Goal: Information Seeking & Learning: Find specific fact

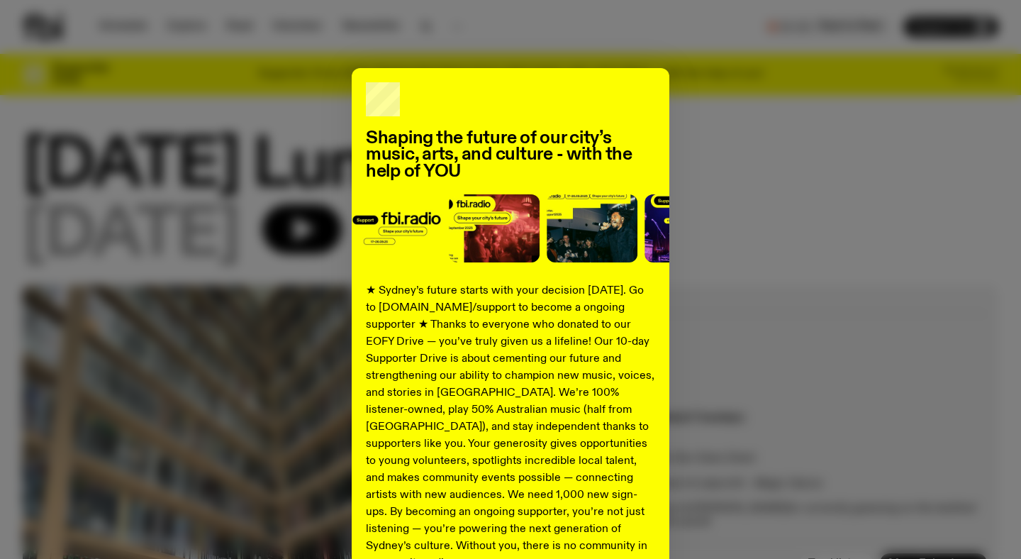
scroll to position [142, 0]
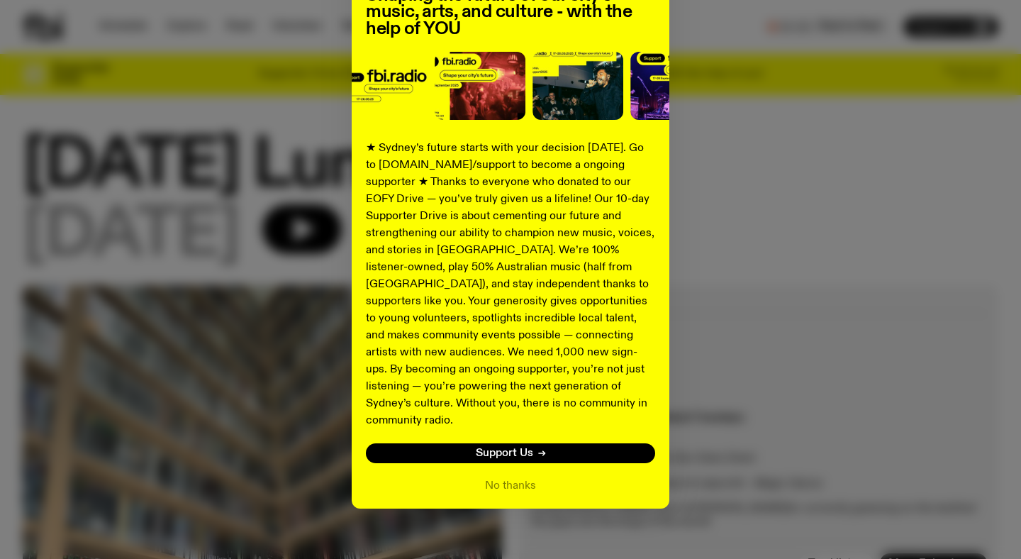
click at [661, 223] on div "Shaping the future of our city’s music, arts, and culture - with the help of YO…" at bounding box center [511, 217] width 318 height 583
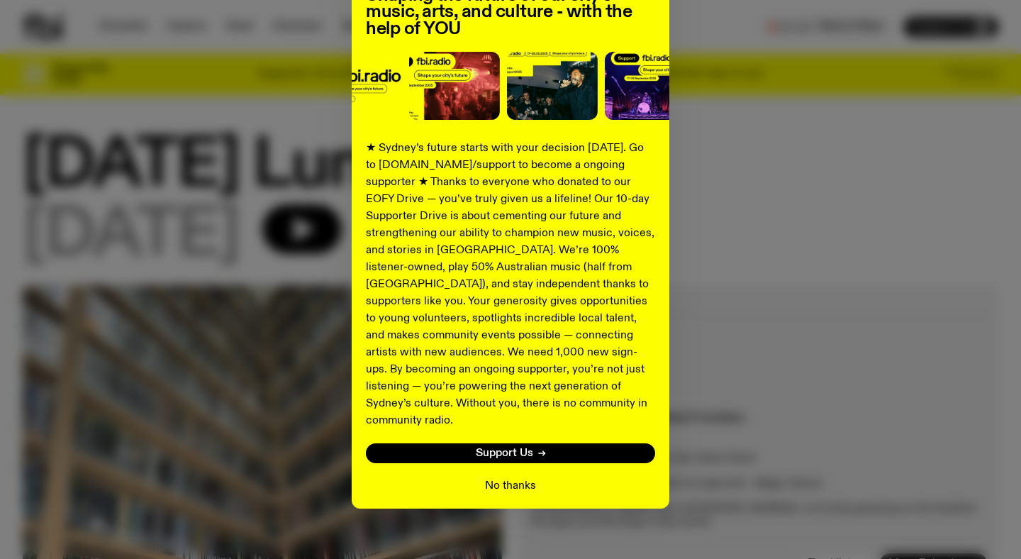
click at [530, 477] on button "No thanks" at bounding box center [510, 485] width 51 height 17
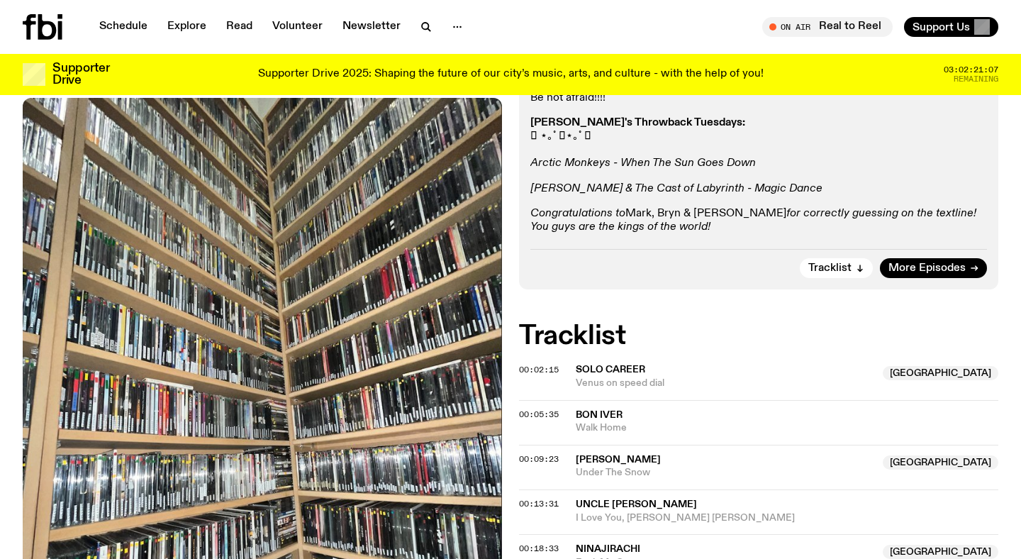
scroll to position [0, 0]
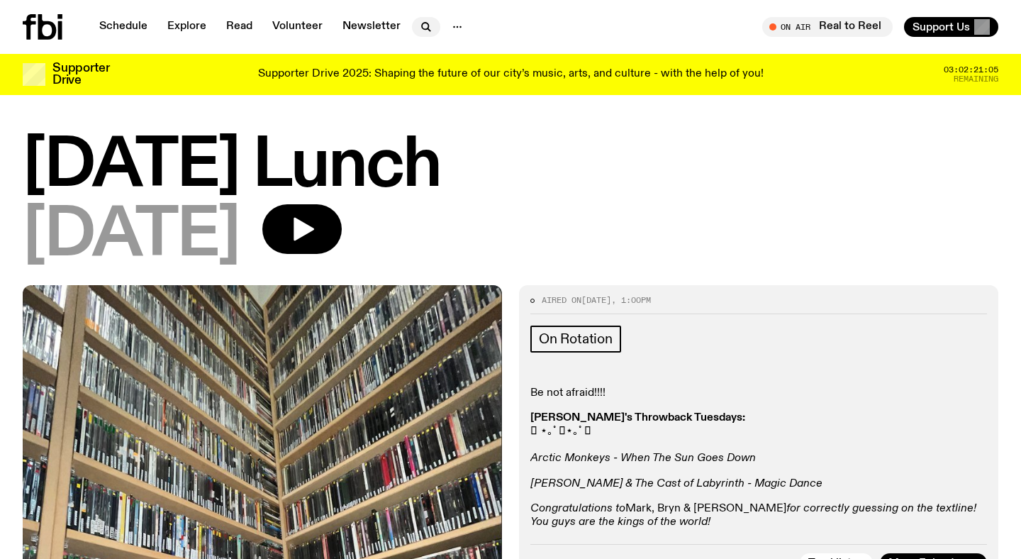
click at [419, 25] on icon "button" at bounding box center [426, 26] width 17 height 17
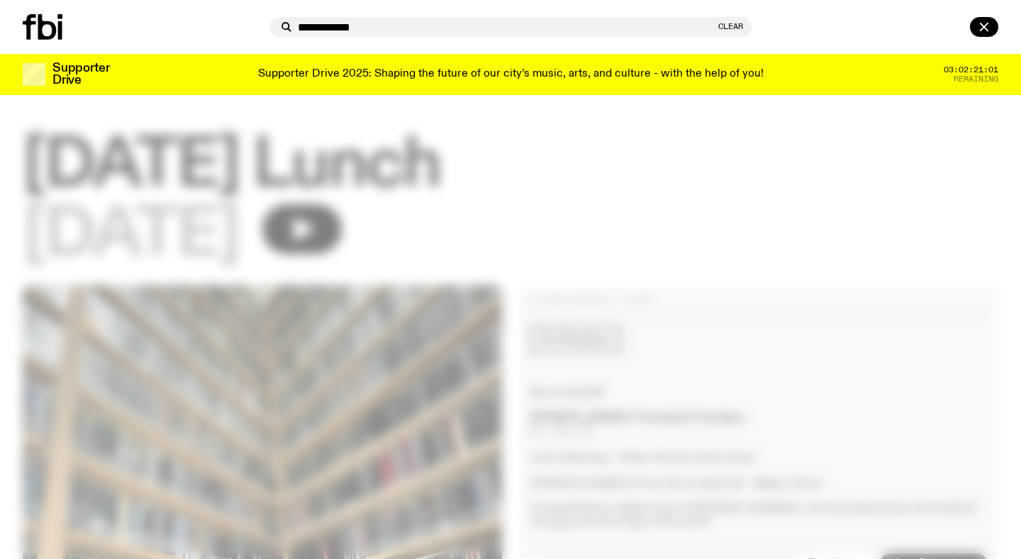
type input "**********"
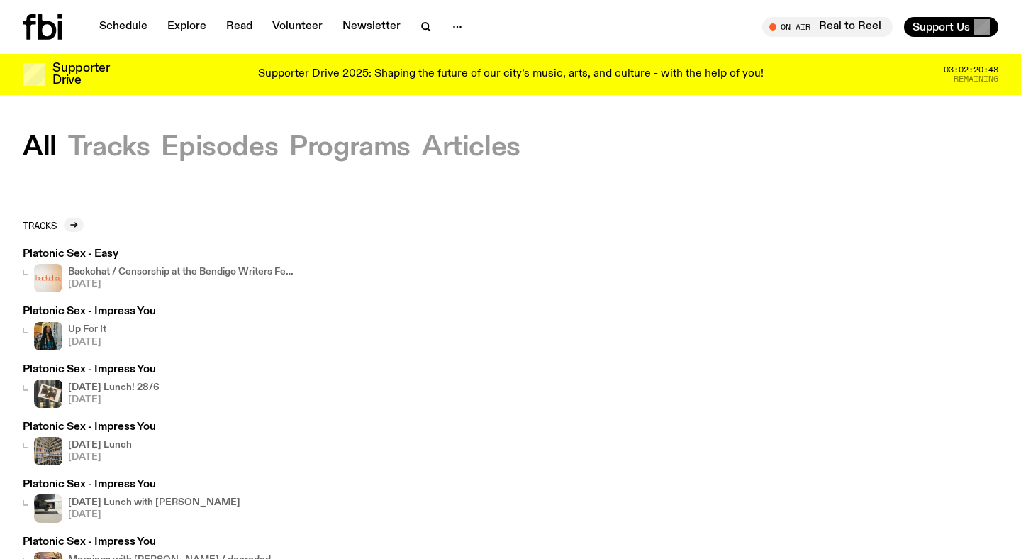
click at [108, 155] on button "Tracks" at bounding box center [109, 148] width 82 height 26
